Goal: Feedback & Contribution: Leave review/rating

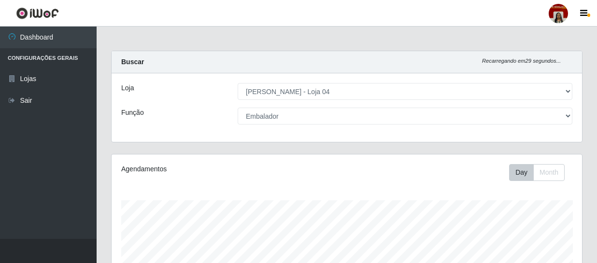
select select "251"
select select "1"
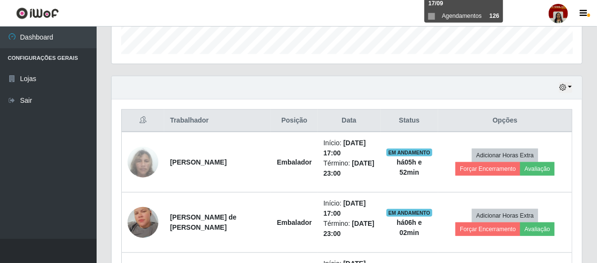
scroll to position [351, 0]
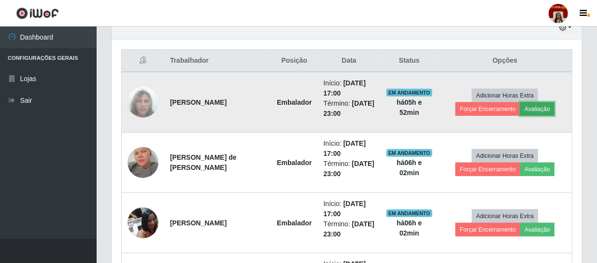
click at [537, 109] on button "Avaliação" at bounding box center [537, 109] width 34 height 14
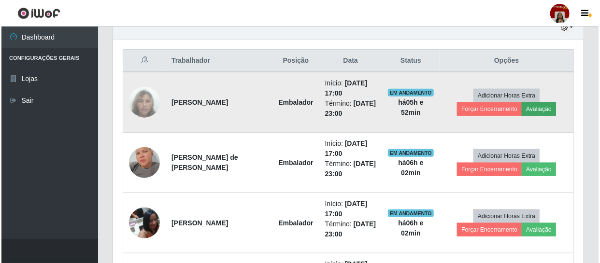
scroll to position [200, 466]
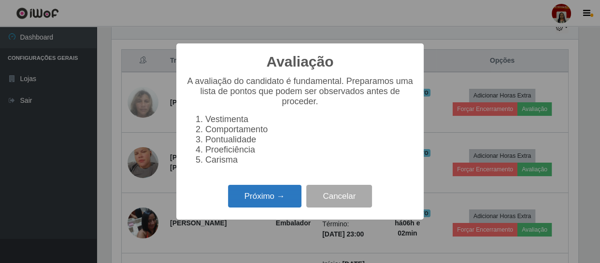
click at [236, 197] on button "Próximo →" at bounding box center [264, 196] width 73 height 23
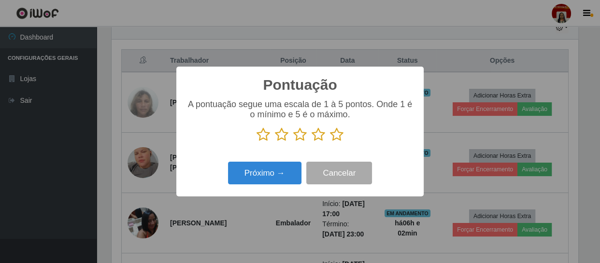
drag, startPoint x: 335, startPoint y: 136, endPoint x: 316, endPoint y: 155, distance: 26.6
click at [335, 136] on icon at bounding box center [337, 135] width 14 height 14
click at [330, 142] on input "radio" at bounding box center [330, 142] width 0 height 0
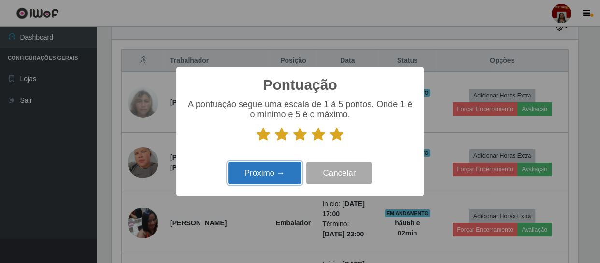
click at [288, 174] on button "Próximo →" at bounding box center [264, 173] width 73 height 23
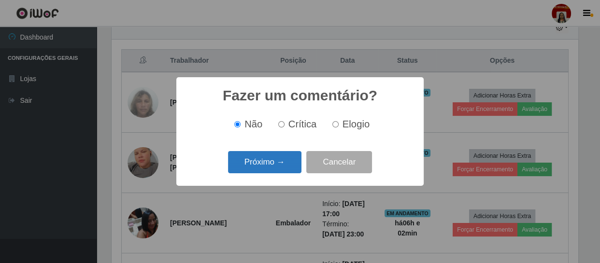
click at [273, 167] on button "Próximo →" at bounding box center [264, 162] width 73 height 23
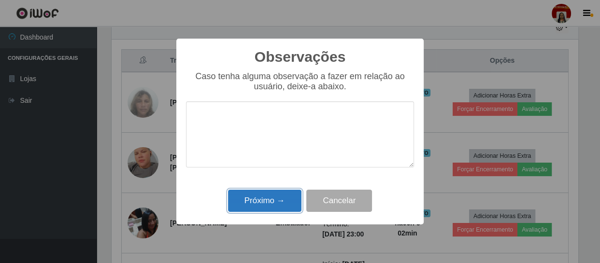
click at [256, 199] on button "Próximo →" at bounding box center [264, 201] width 73 height 23
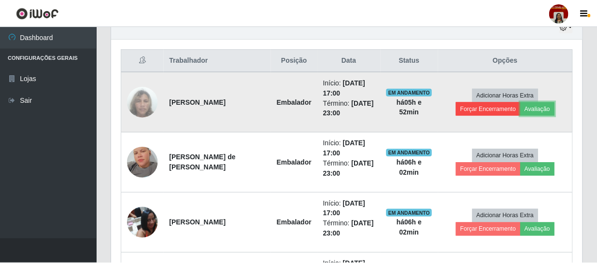
scroll to position [200, 471]
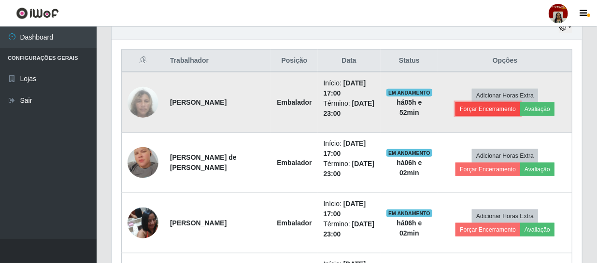
click at [480, 105] on button "Forçar Encerramento" at bounding box center [488, 109] width 65 height 14
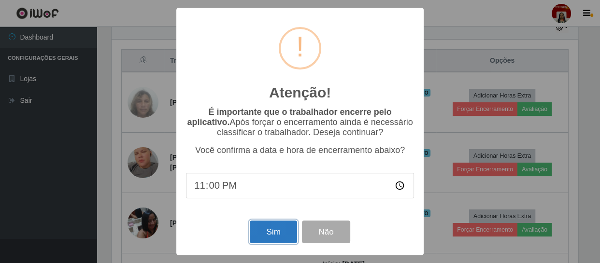
click at [276, 228] on button "Sim" at bounding box center [273, 232] width 47 height 23
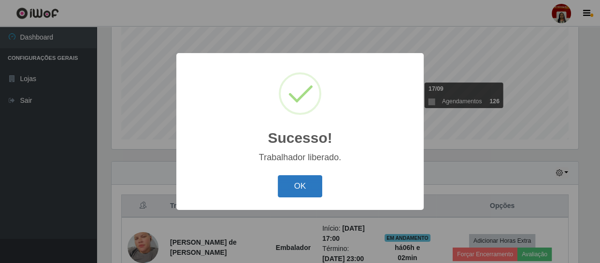
click at [312, 184] on button "OK" at bounding box center [300, 186] width 45 height 23
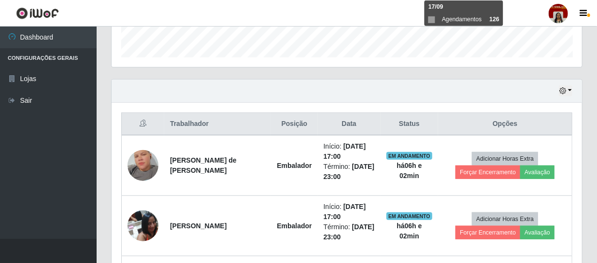
scroll to position [294, 0]
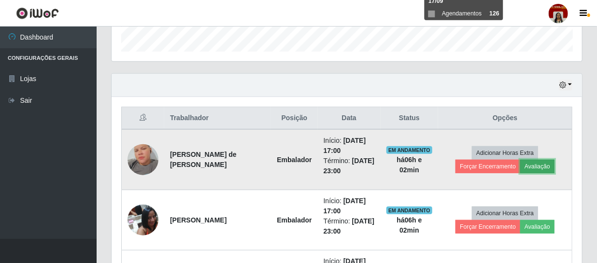
click at [532, 166] on button "Avaliação" at bounding box center [537, 167] width 34 height 14
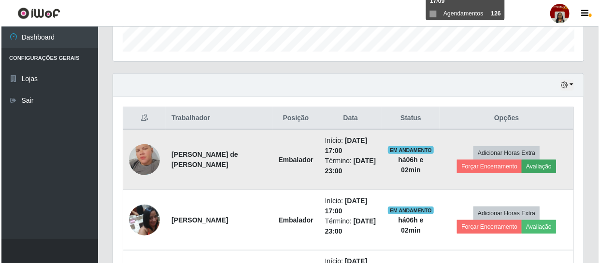
scroll to position [200, 466]
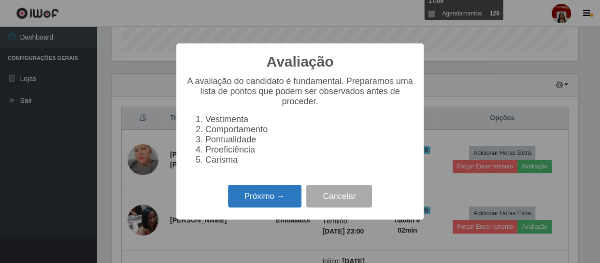
click at [242, 197] on button "Próximo →" at bounding box center [264, 196] width 73 height 23
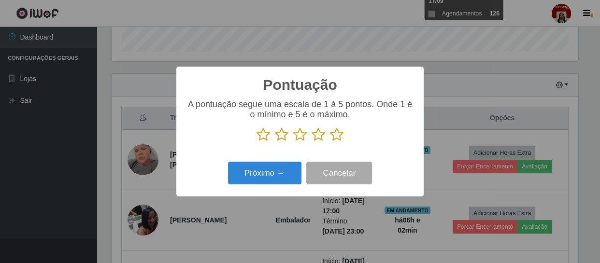
click at [333, 135] on icon at bounding box center [337, 135] width 14 height 14
click at [330, 142] on input "radio" at bounding box center [330, 142] width 0 height 0
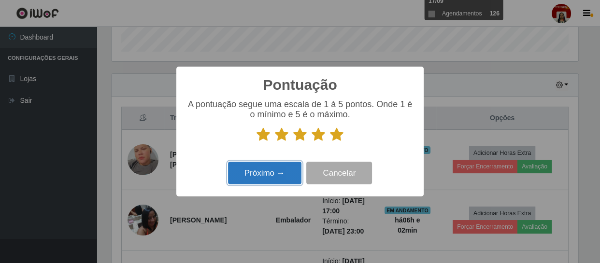
click at [273, 166] on button "Próximo →" at bounding box center [264, 173] width 73 height 23
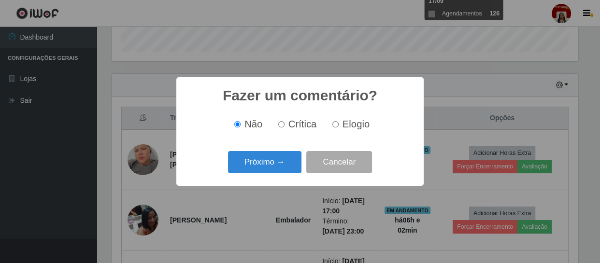
click at [273, 166] on button "Próximo →" at bounding box center [264, 162] width 73 height 23
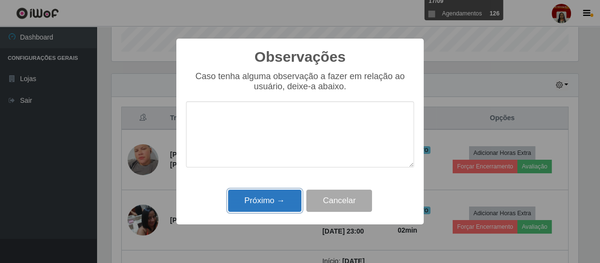
click at [275, 192] on button "Próximo →" at bounding box center [264, 201] width 73 height 23
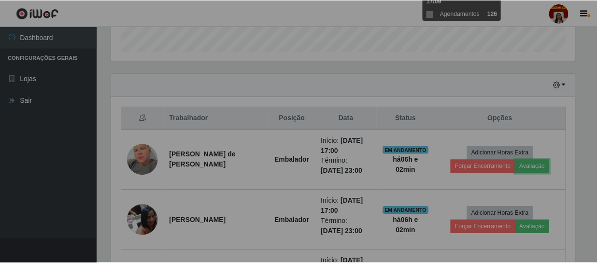
scroll to position [200, 471]
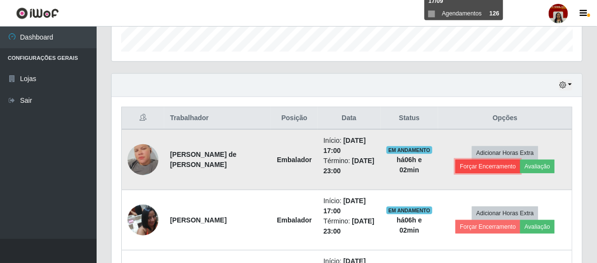
click at [495, 165] on button "Forçar Encerramento" at bounding box center [488, 167] width 65 height 14
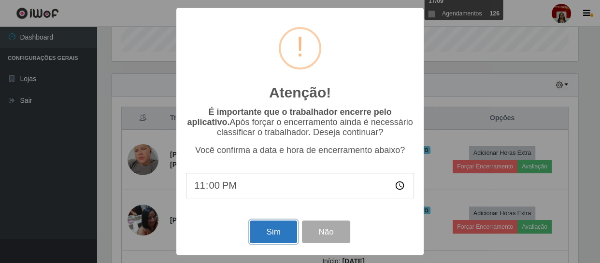
click at [270, 228] on button "Sim" at bounding box center [273, 232] width 47 height 23
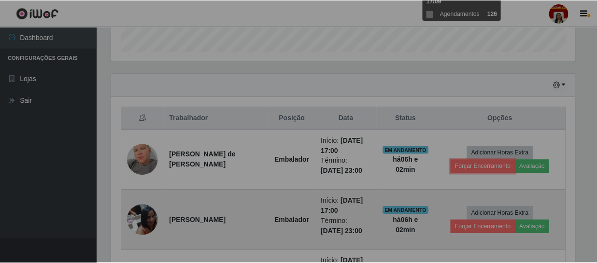
scroll to position [0, 0]
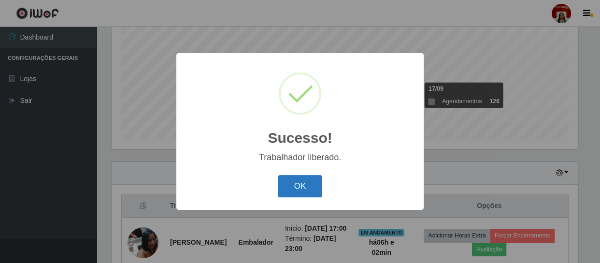
click at [301, 183] on button "OK" at bounding box center [300, 186] width 45 height 23
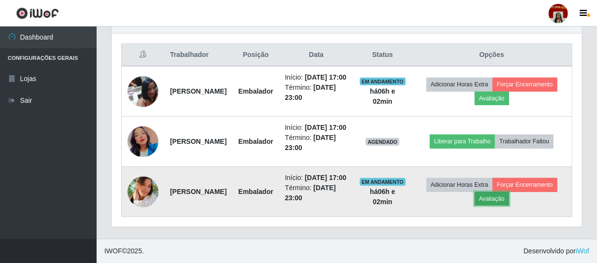
click at [509, 200] on button "Avaliação" at bounding box center [492, 199] width 34 height 14
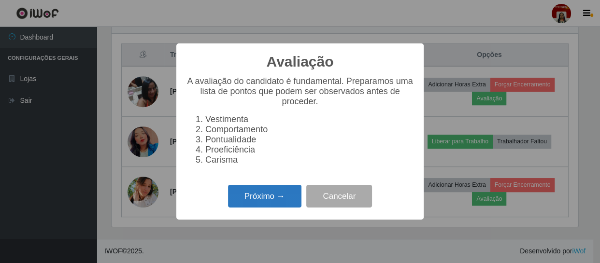
click at [282, 200] on button "Próximo →" at bounding box center [264, 196] width 73 height 23
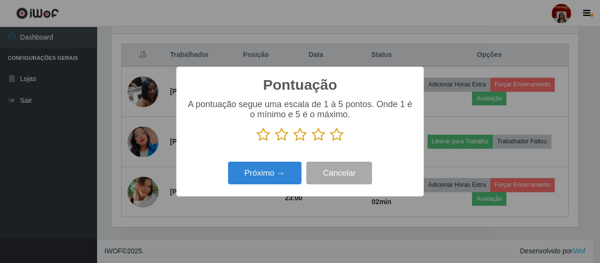
click at [335, 134] on icon at bounding box center [337, 135] width 14 height 14
click at [330, 142] on input "radio" at bounding box center [330, 142] width 0 height 0
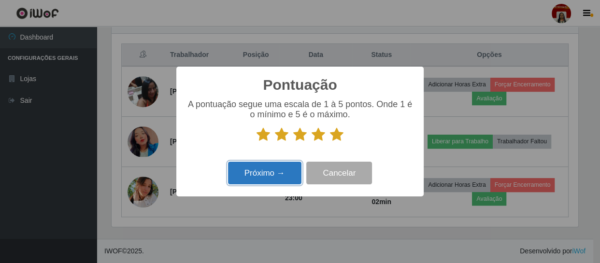
click at [279, 168] on button "Próximo →" at bounding box center [264, 173] width 73 height 23
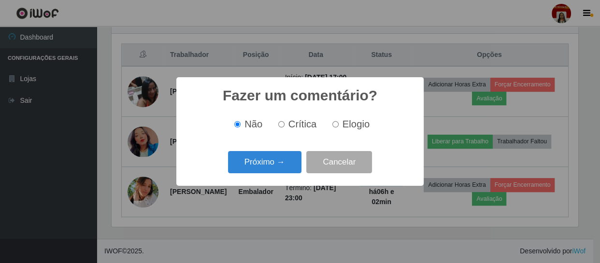
click at [279, 168] on button "Próximo →" at bounding box center [264, 162] width 73 height 23
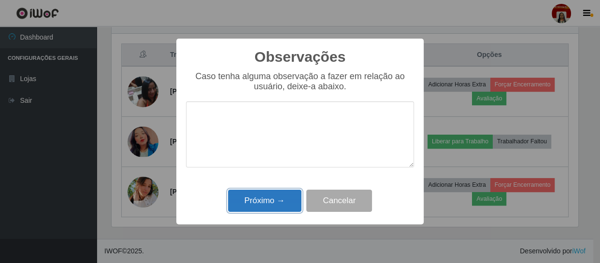
click at [263, 198] on button "Próximo →" at bounding box center [264, 201] width 73 height 23
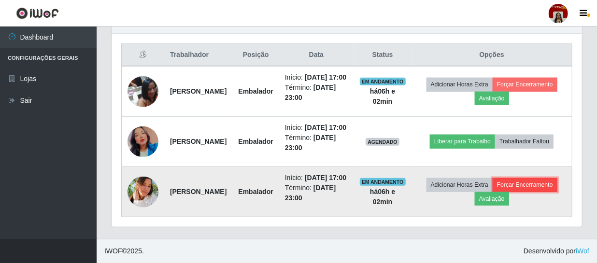
click at [493, 192] on button "Forçar Encerramento" at bounding box center [525, 185] width 65 height 14
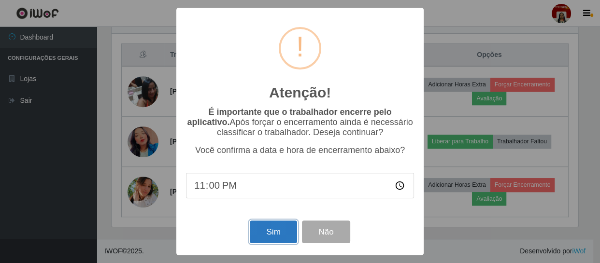
click at [280, 236] on button "Sim" at bounding box center [273, 232] width 47 height 23
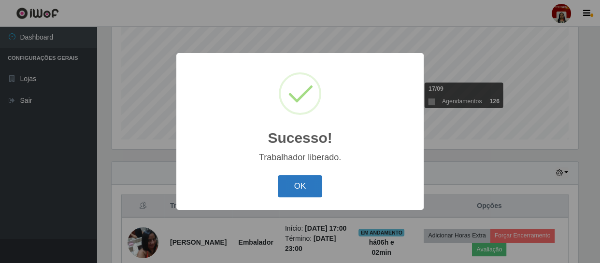
click at [300, 180] on button "OK" at bounding box center [300, 186] width 45 height 23
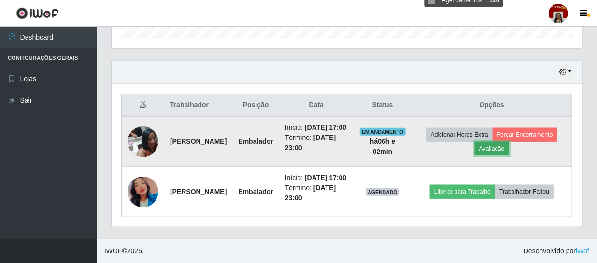
click at [509, 142] on button "Avaliação" at bounding box center [492, 149] width 34 height 14
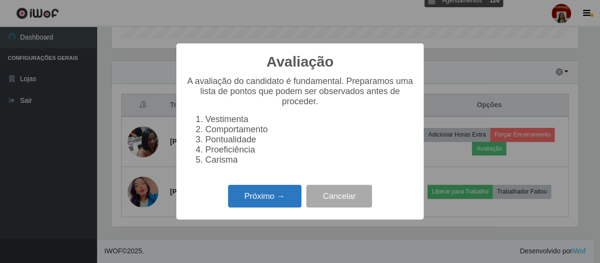
click at [272, 194] on button "Próximo →" at bounding box center [264, 196] width 73 height 23
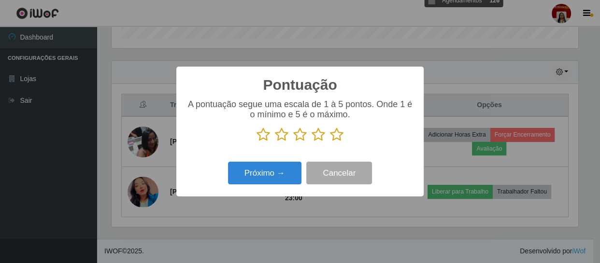
click at [337, 133] on icon at bounding box center [337, 135] width 14 height 14
click at [330, 142] on input "radio" at bounding box center [330, 142] width 0 height 0
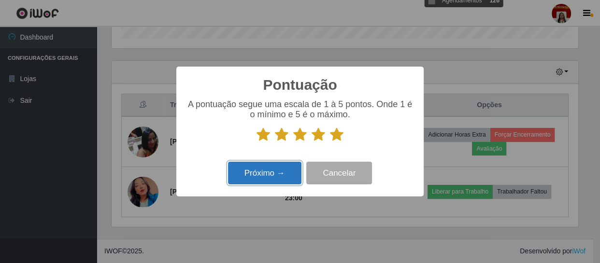
click at [265, 176] on button "Próximo →" at bounding box center [264, 173] width 73 height 23
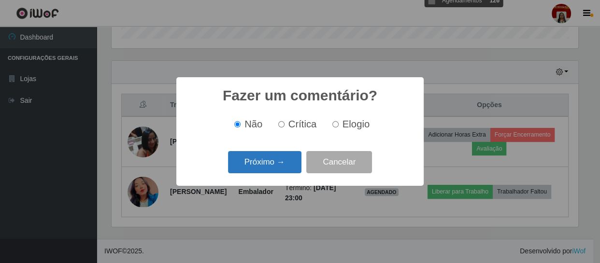
click at [265, 169] on button "Próximo →" at bounding box center [264, 162] width 73 height 23
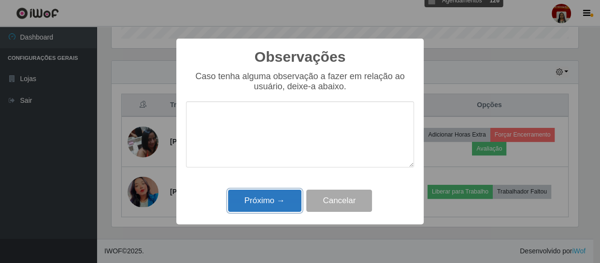
click at [260, 203] on button "Próximo →" at bounding box center [264, 201] width 73 height 23
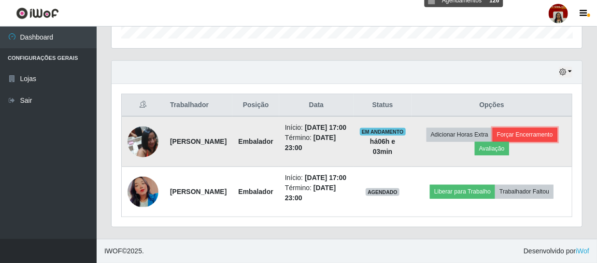
click at [493, 128] on button "Forçar Encerramento" at bounding box center [525, 135] width 65 height 14
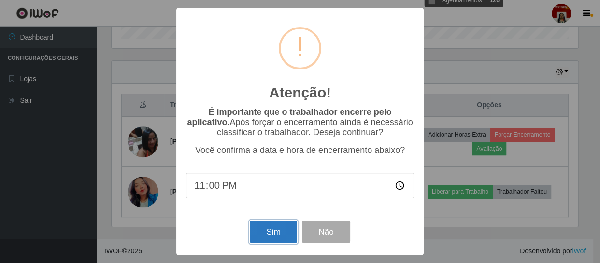
click at [281, 237] on button "Sim" at bounding box center [273, 232] width 47 height 23
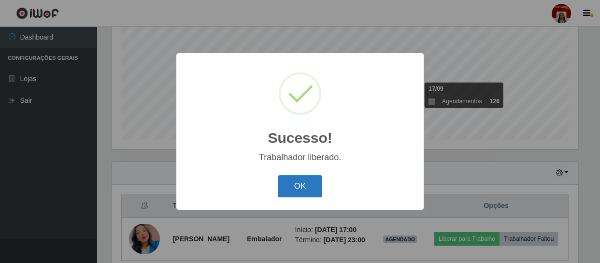
click at [294, 189] on button "OK" at bounding box center [300, 186] width 45 height 23
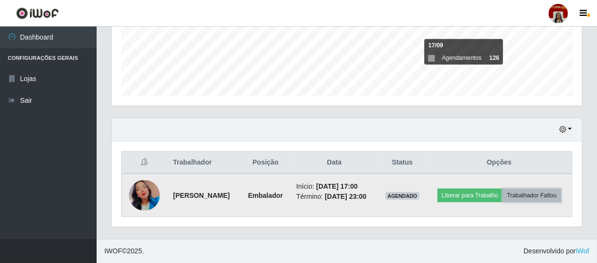
click at [503, 196] on button "Trabalhador Faltou" at bounding box center [532, 196] width 58 height 14
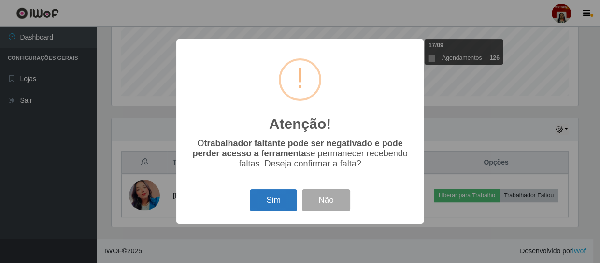
click at [276, 195] on button "Sim" at bounding box center [273, 200] width 47 height 23
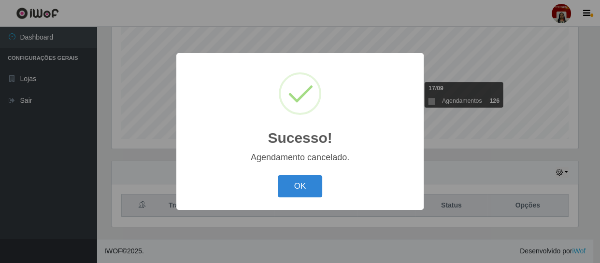
scroll to position [206, 0]
